Goal: Task Accomplishment & Management: Manage account settings

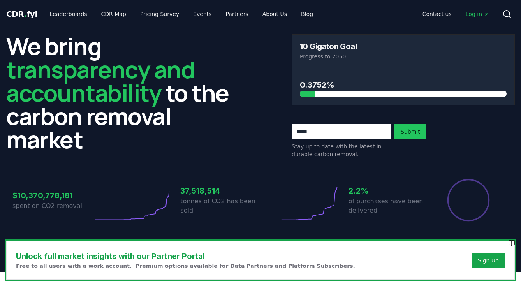
click at [477, 14] on span "Log in" at bounding box center [478, 14] width 24 height 8
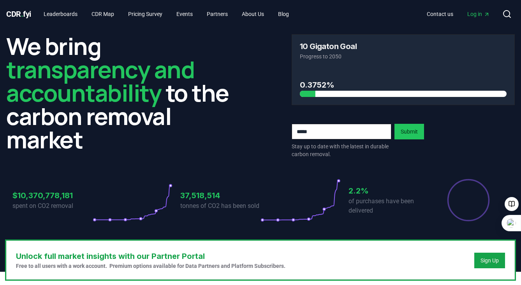
click at [472, 15] on span "Log in" at bounding box center [479, 14] width 23 height 8
click at [472, 11] on span "Log in" at bounding box center [479, 14] width 23 height 8
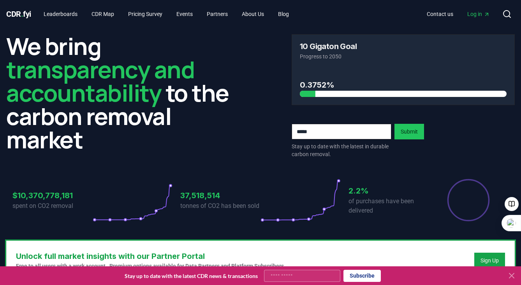
click at [477, 16] on span "Log in" at bounding box center [479, 14] width 23 height 8
